Goal: Find specific page/section: Find specific page/section

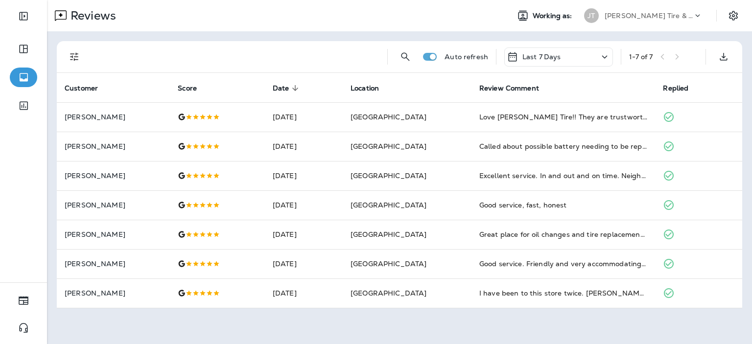
click at [451, 58] on p "Auto refresh" at bounding box center [466, 57] width 44 height 8
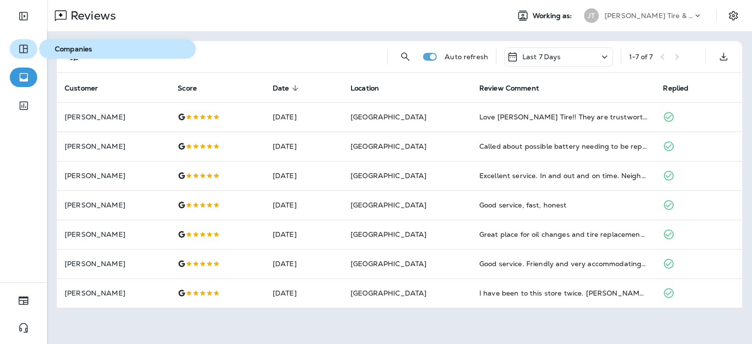
click at [17, 51] on button "button" at bounding box center [23, 49] width 27 height 20
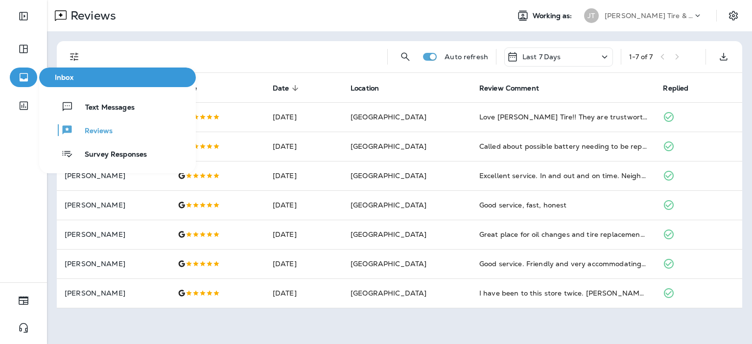
click at [20, 75] on icon "button" at bounding box center [24, 77] width 8 height 8
click at [92, 109] on span "Text Messages" at bounding box center [103, 107] width 61 height 9
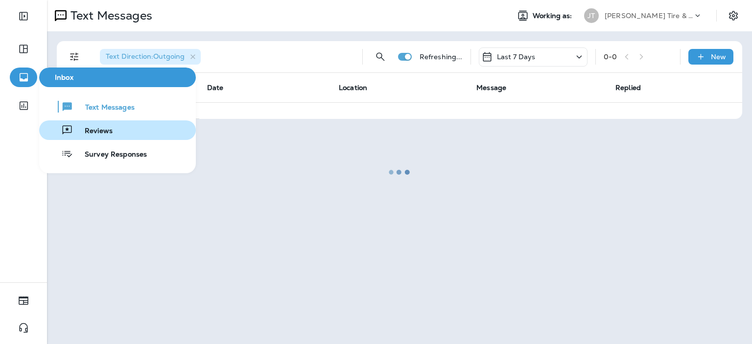
click at [94, 128] on span "Reviews" at bounding box center [93, 131] width 40 height 9
